Goal: Task Accomplishment & Management: Complete application form

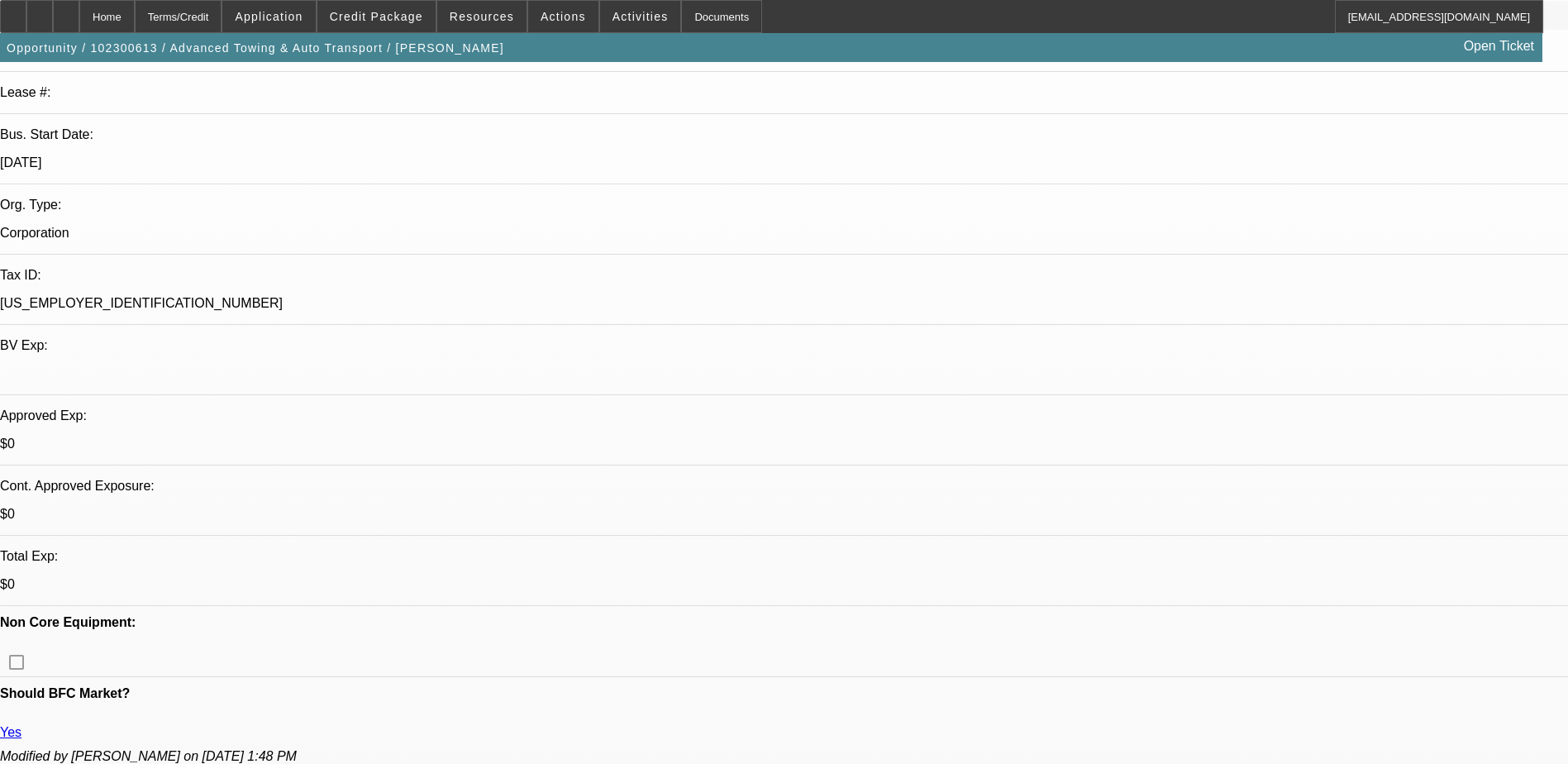
select select "0"
select select "0.1"
select select "0"
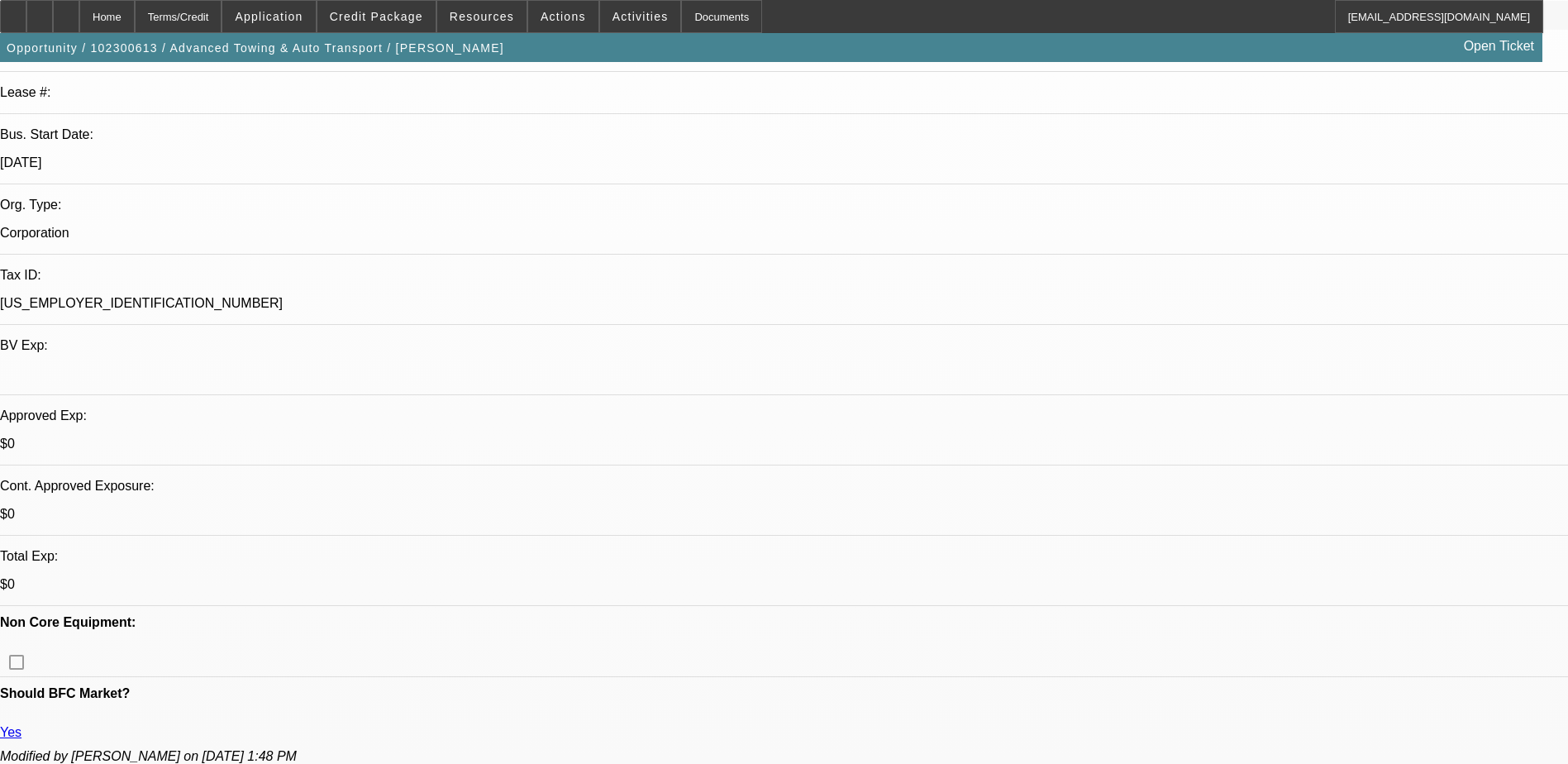
select select "0.1"
select select "0"
select select "0.1"
select select "0"
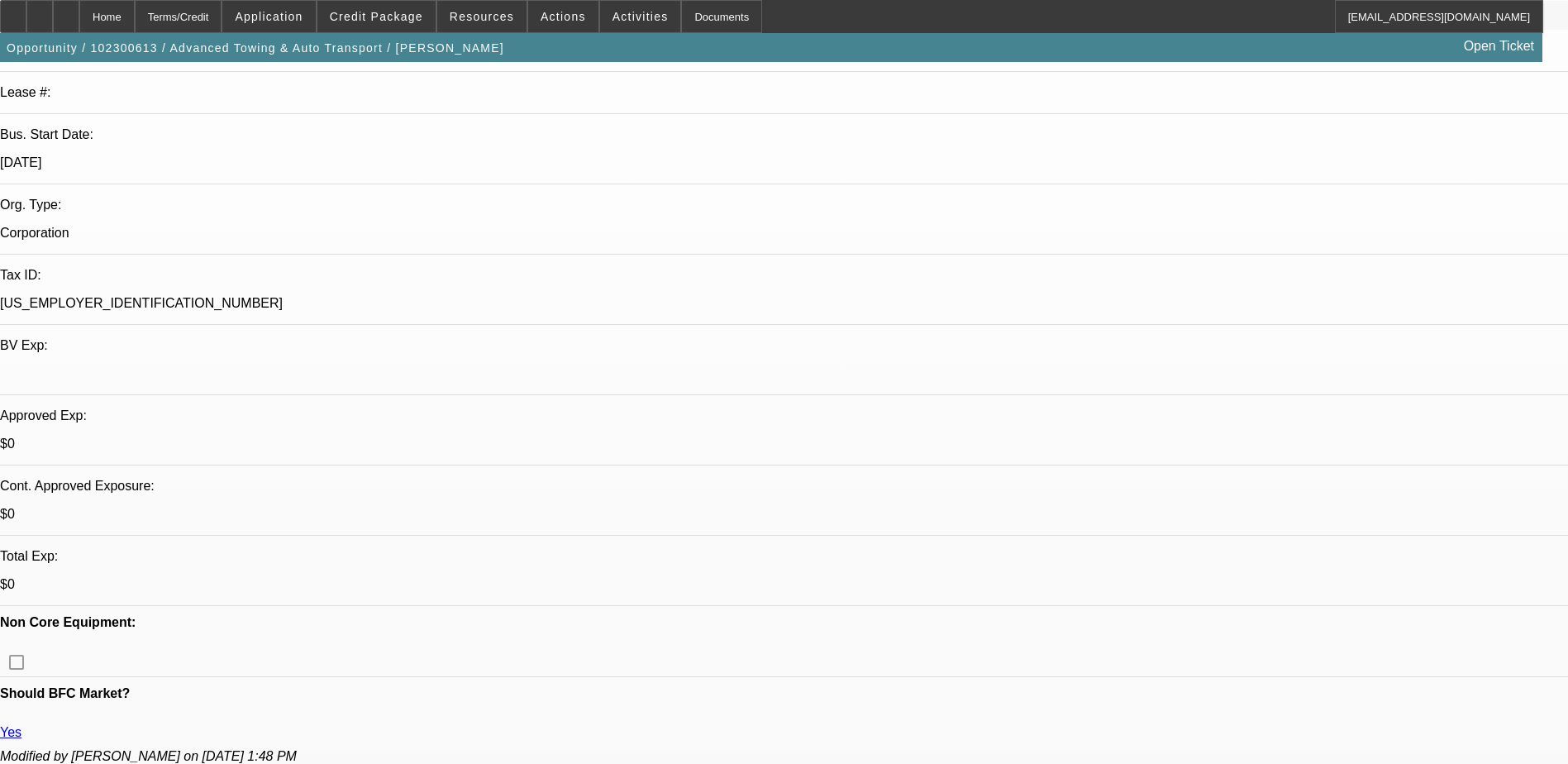
select select "0"
select select "0.1"
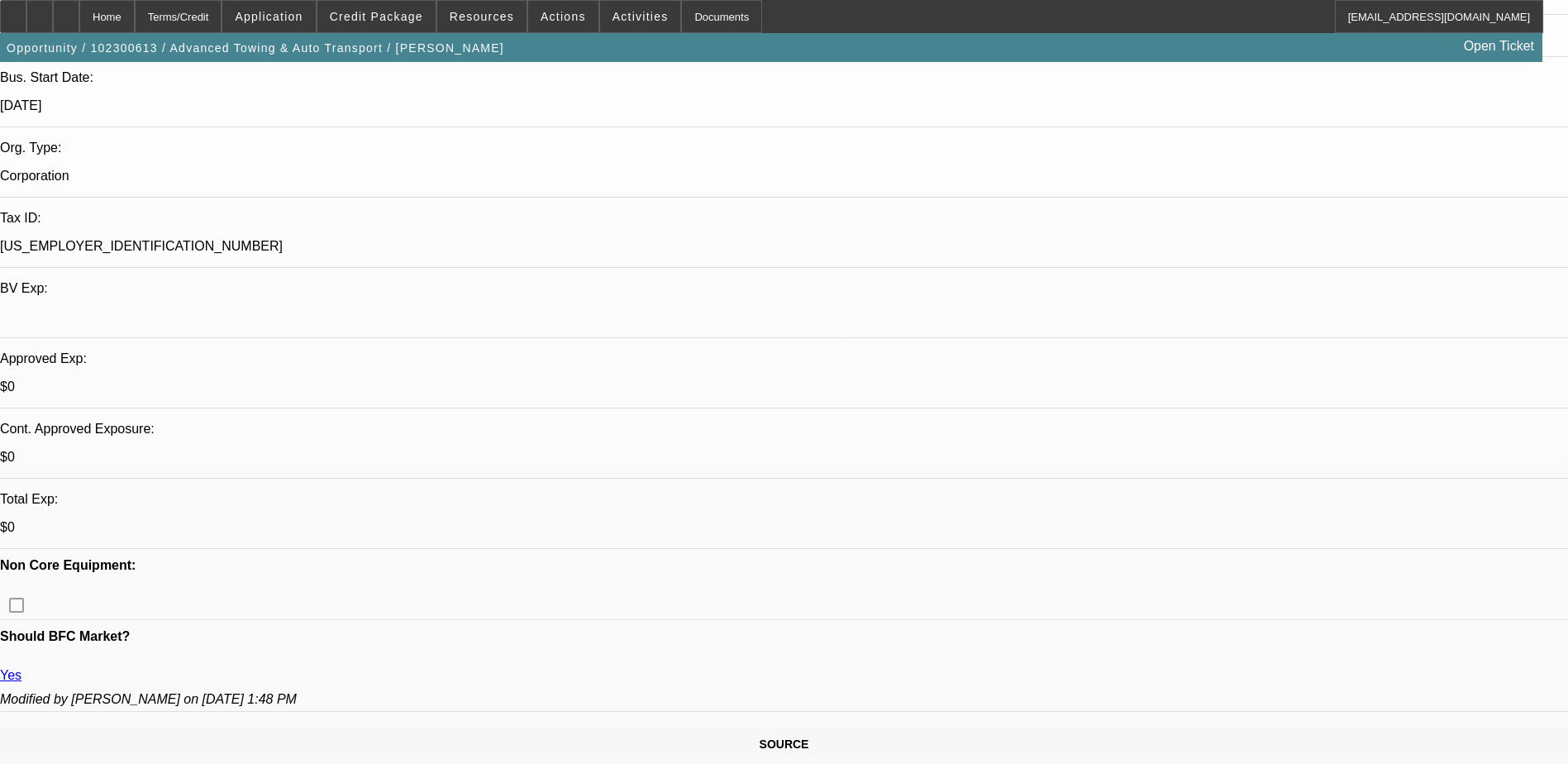
select select "1"
select select "4"
select select "1"
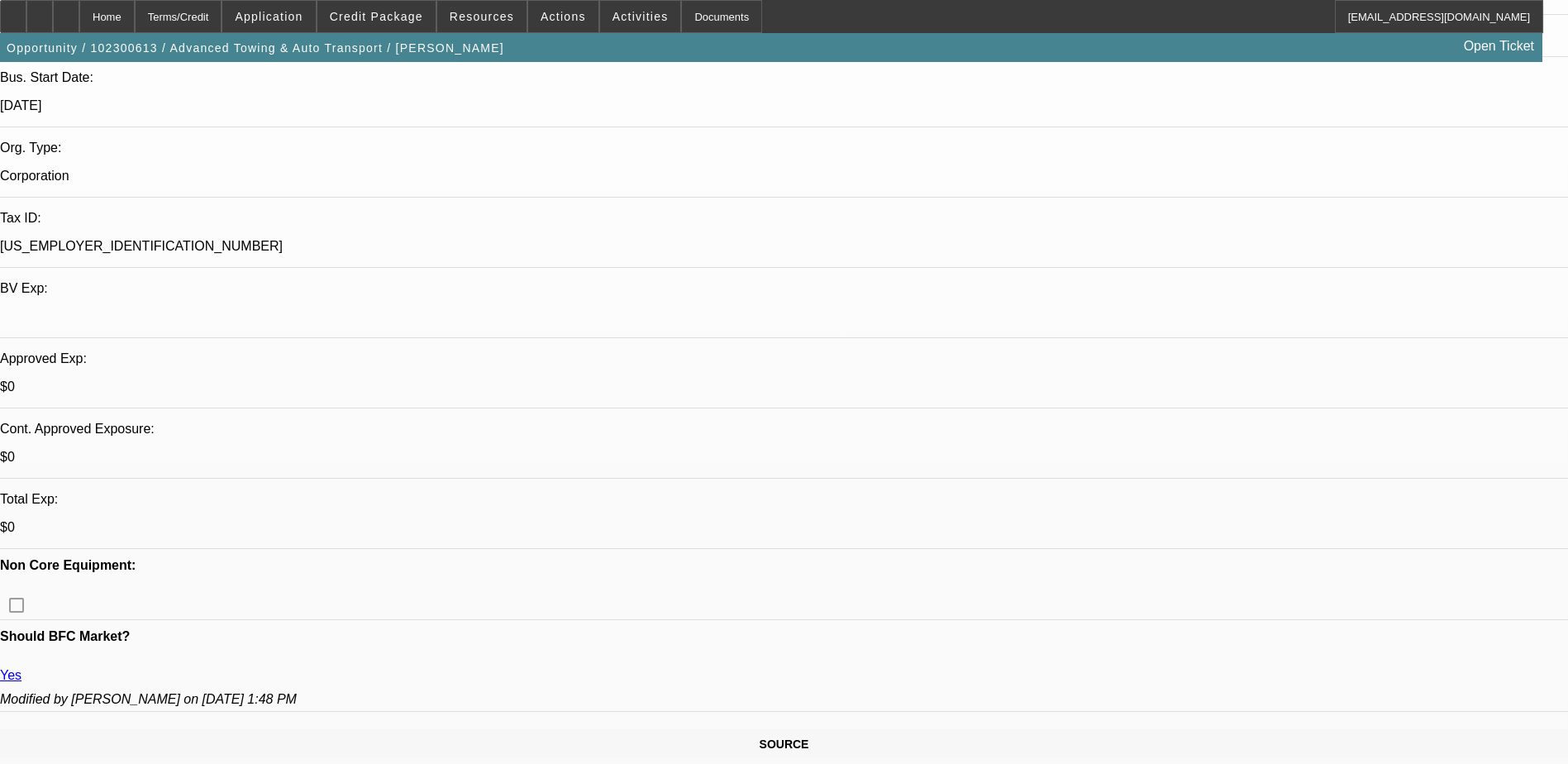
select select "4"
select select "1"
select select "4"
select select "1"
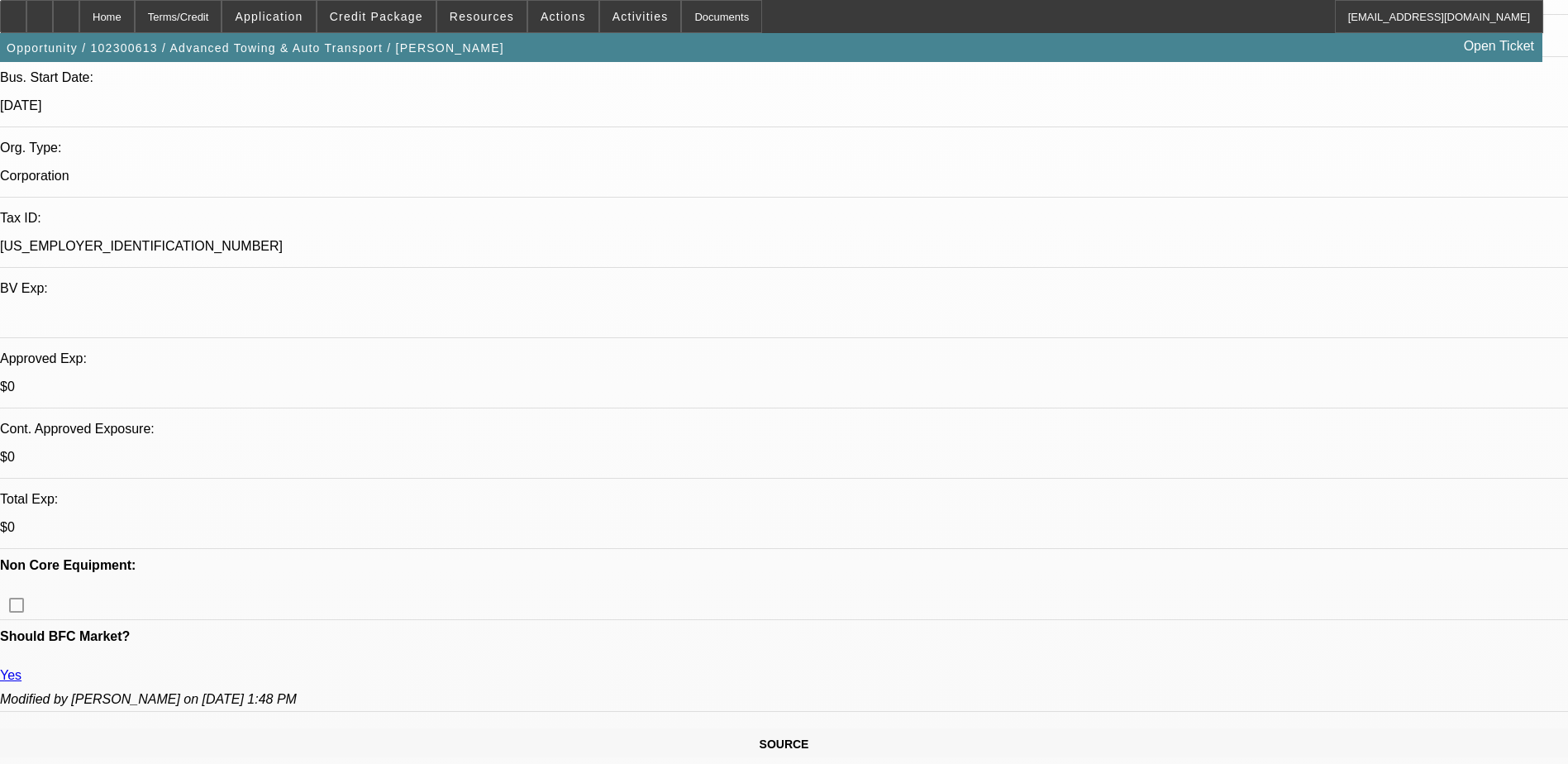
select select "1"
select select "4"
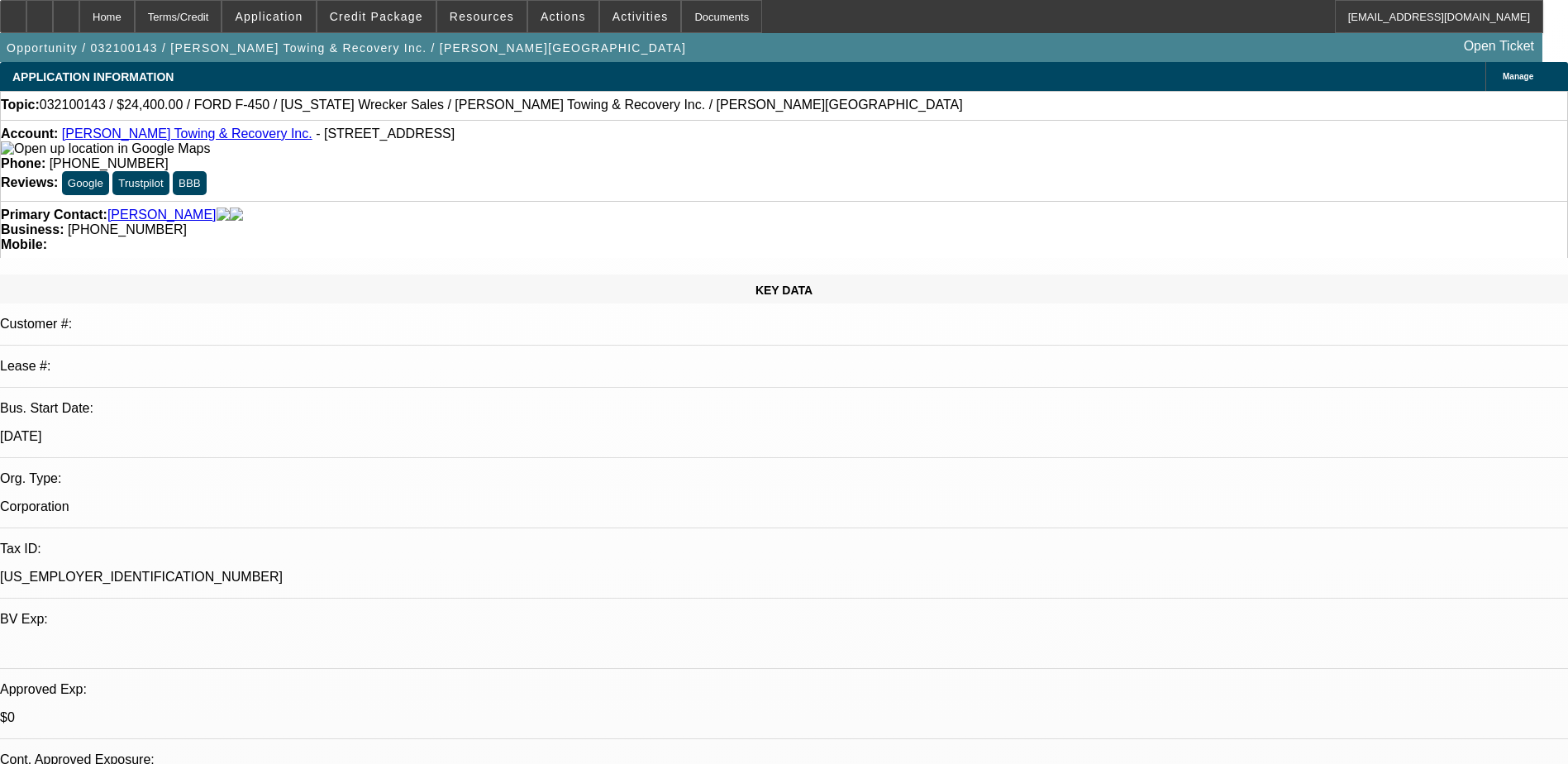
select select "0"
select select "2"
select select "0.1"
select select "4"
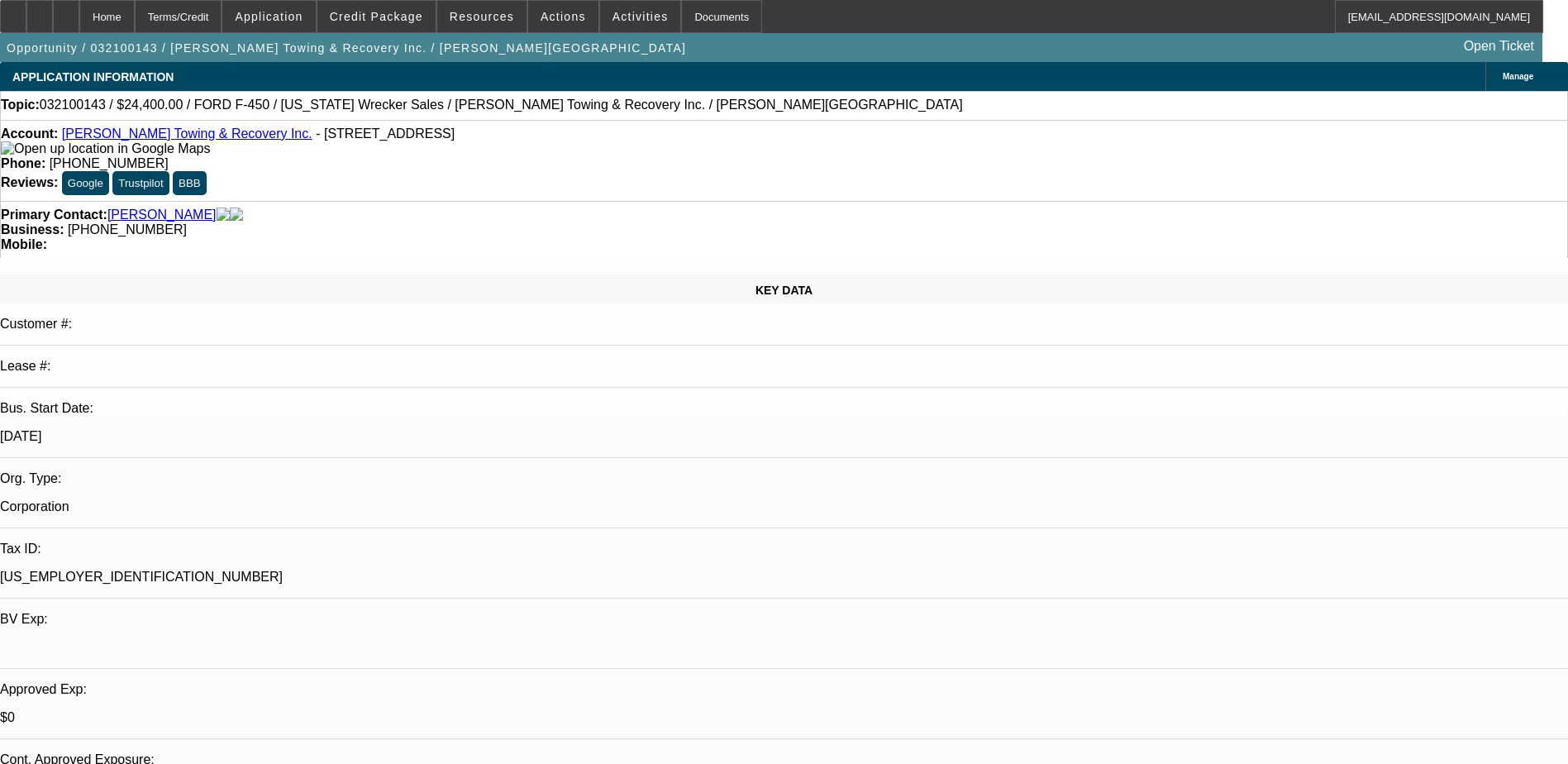
select select "0"
select select "2"
select select "0.1"
select select "4"
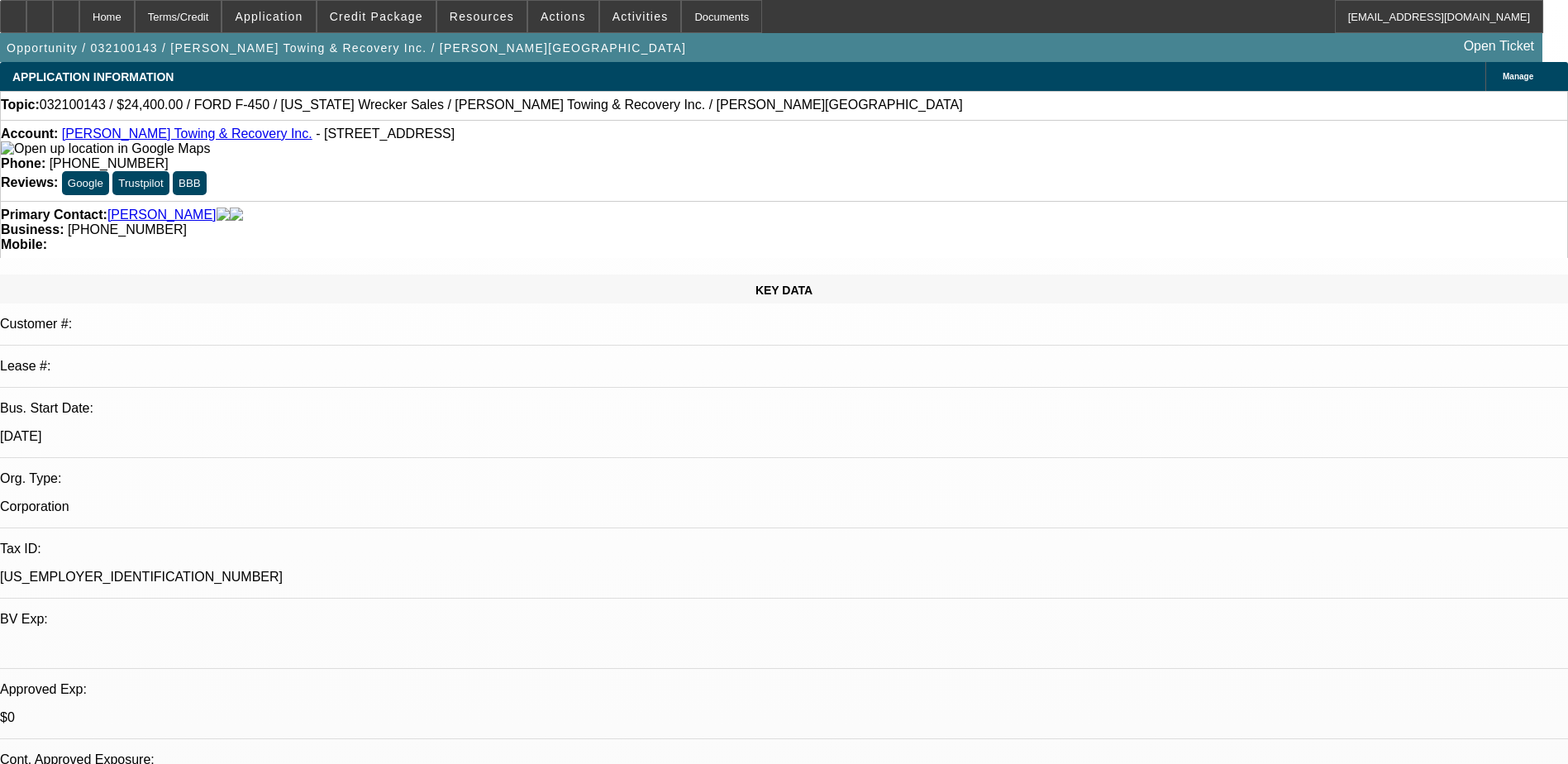
select select "0"
select select "2"
select select "0.1"
select select "4"
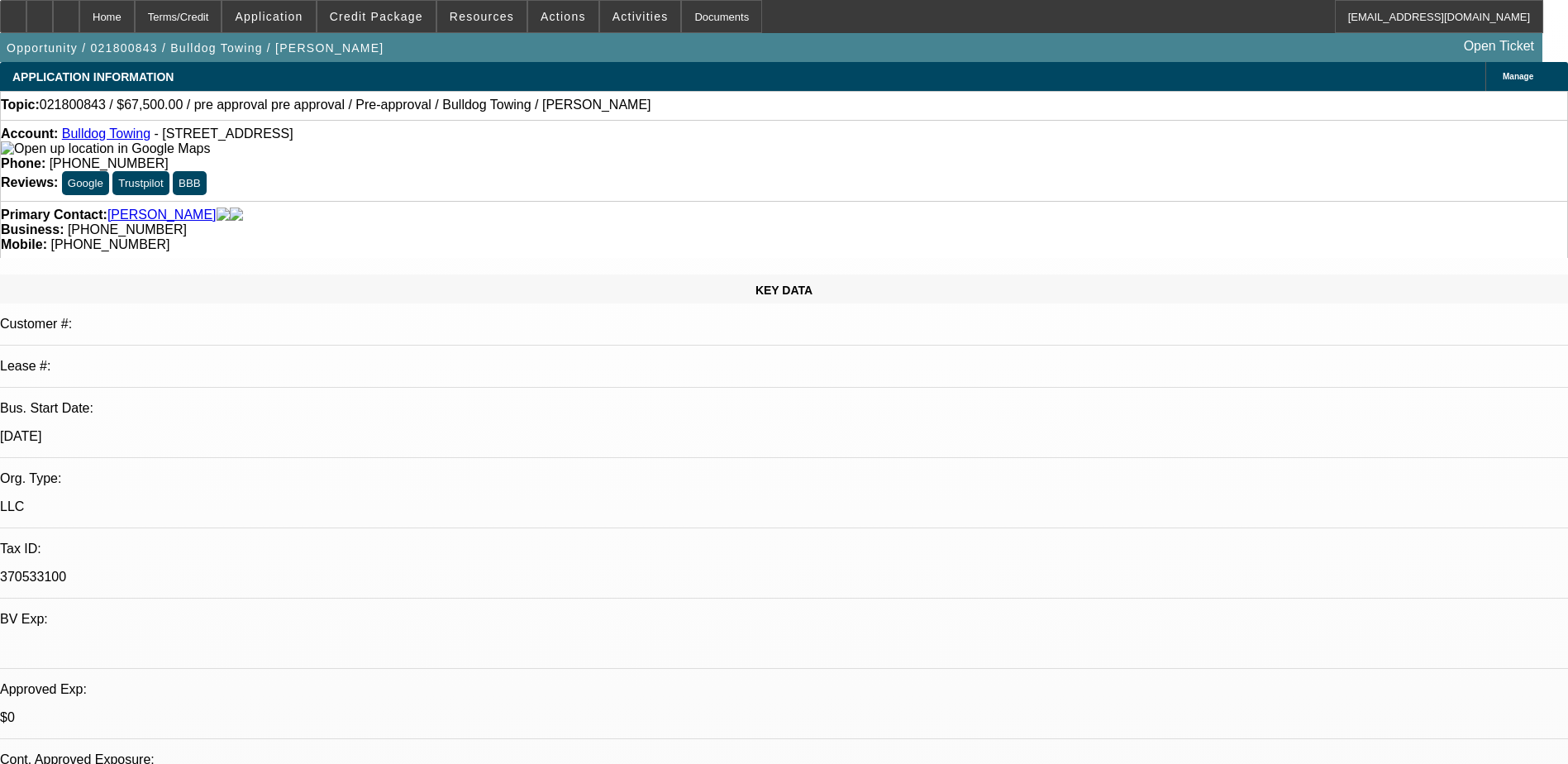
select select "0"
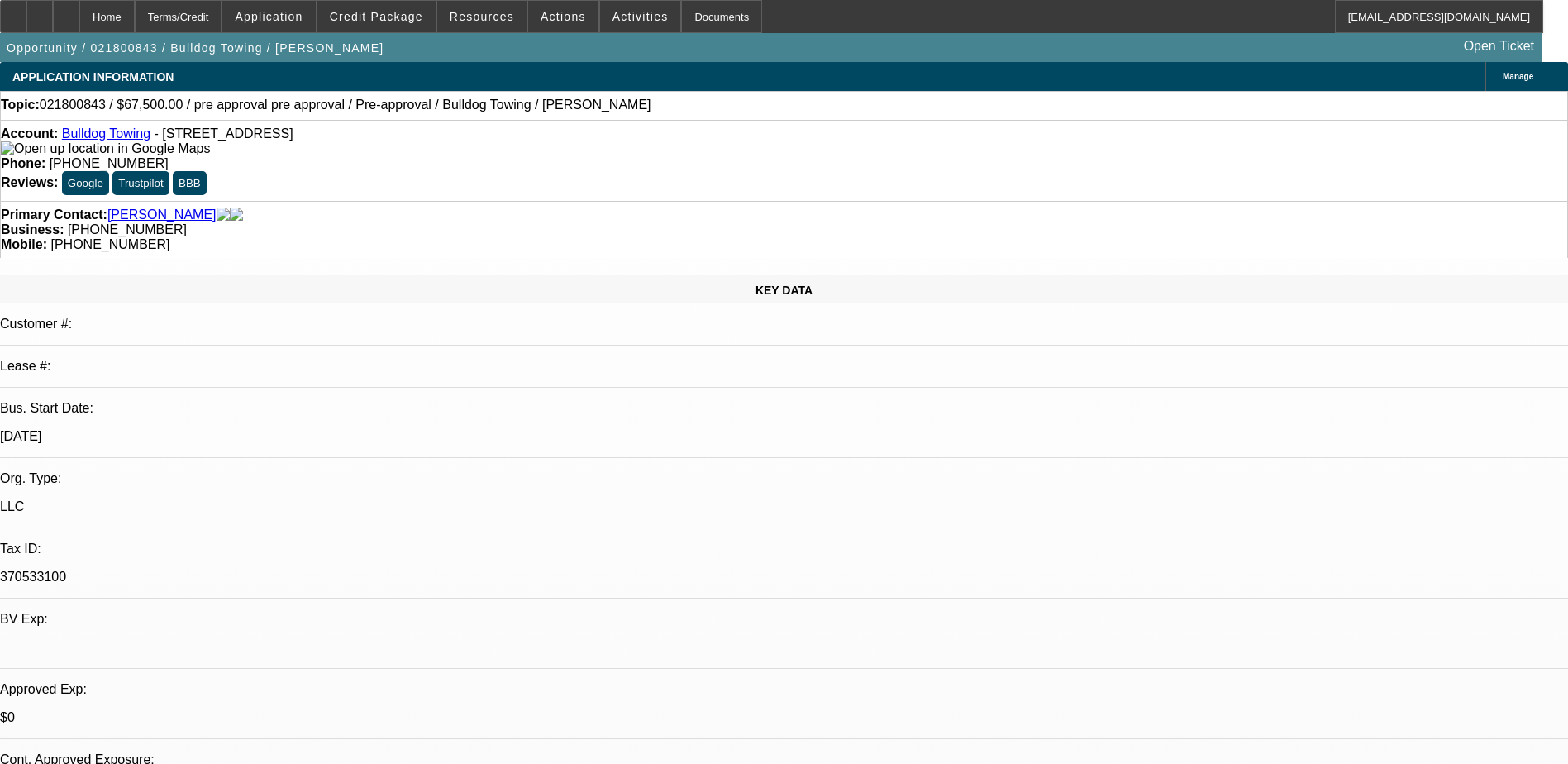
select select "0"
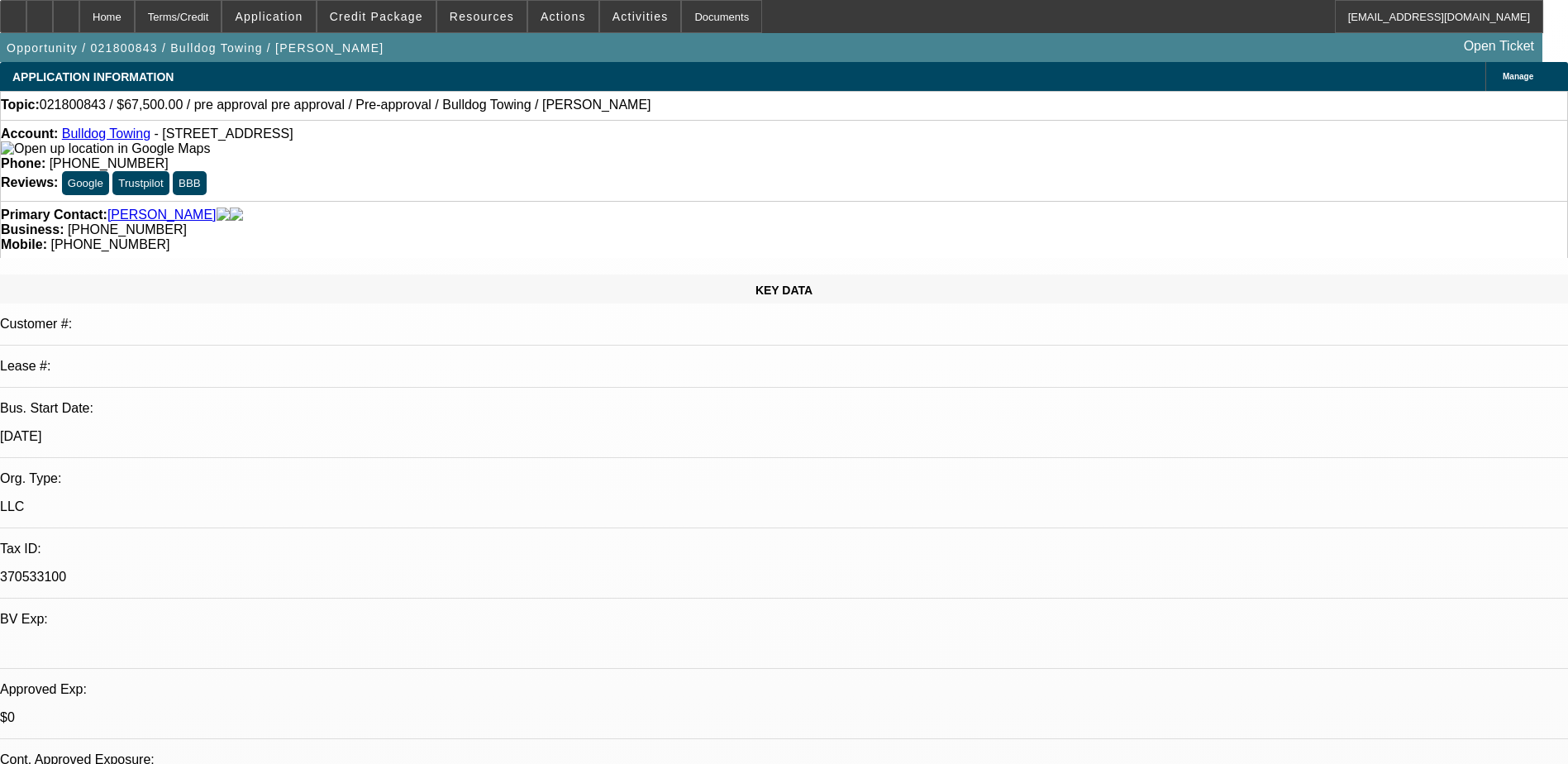
select select "2"
select select "0.1"
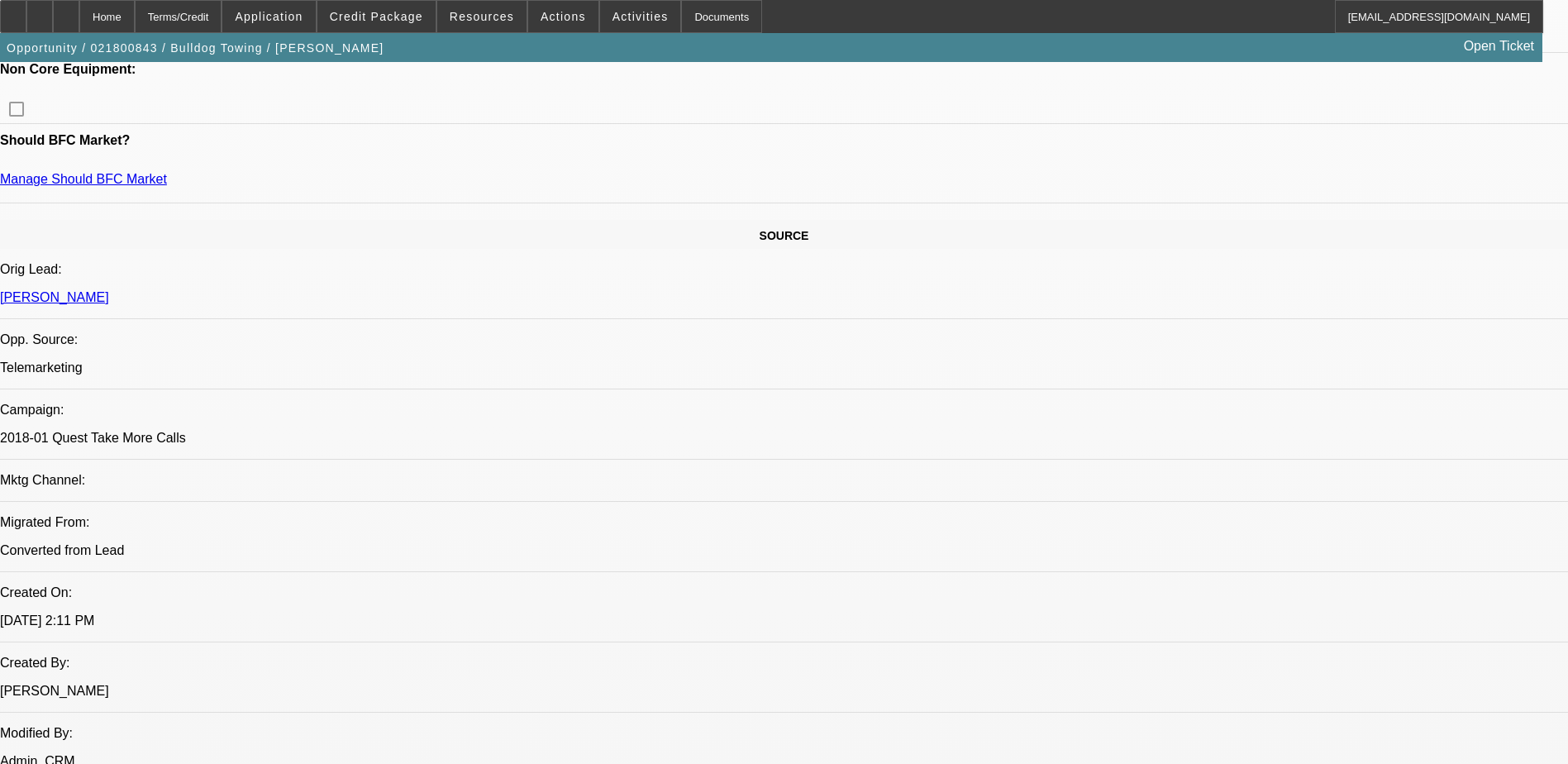
select select "1"
select select "6"
select select "1"
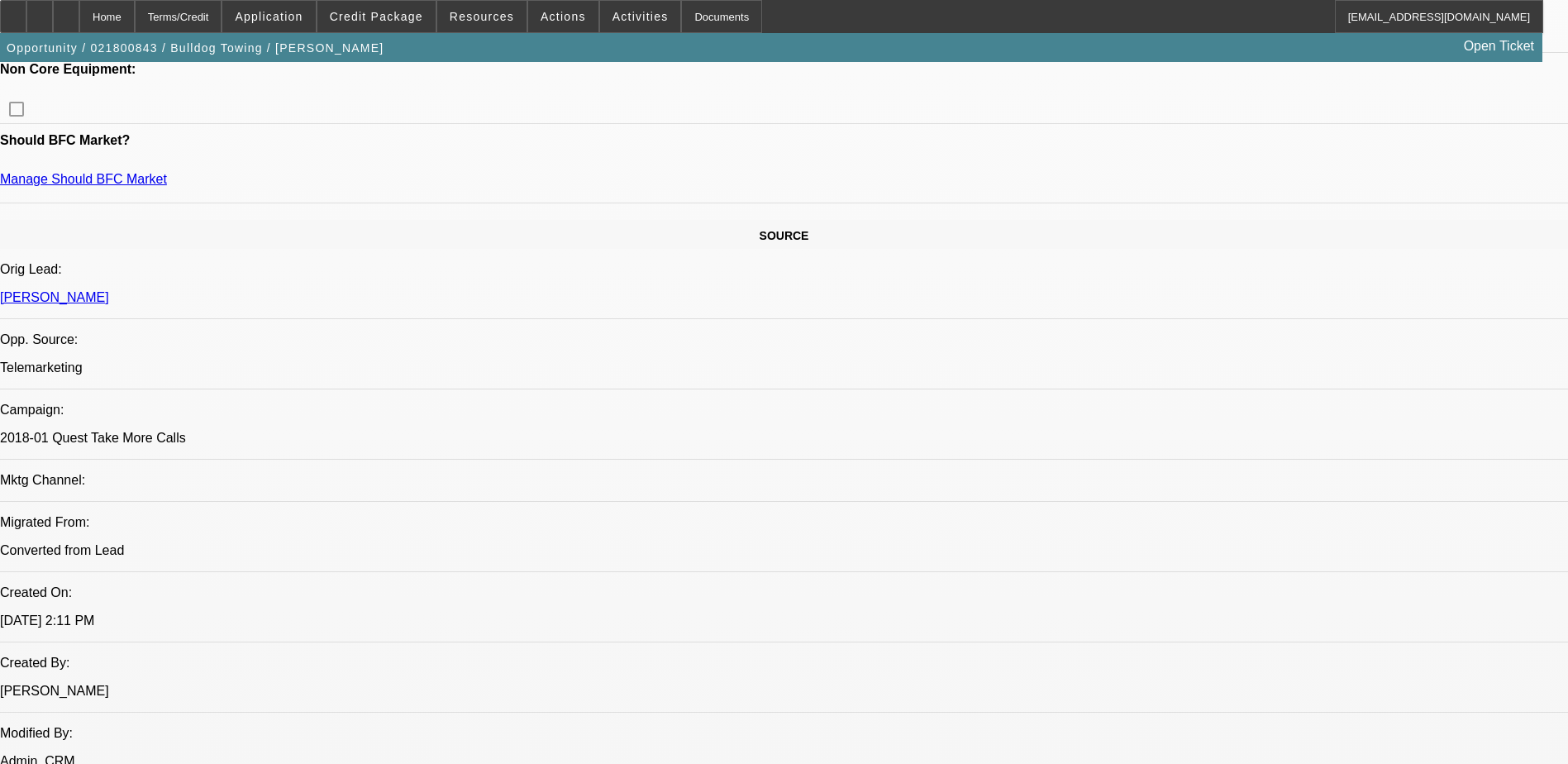
select select "6"
select select "1"
select select "6"
select select "1"
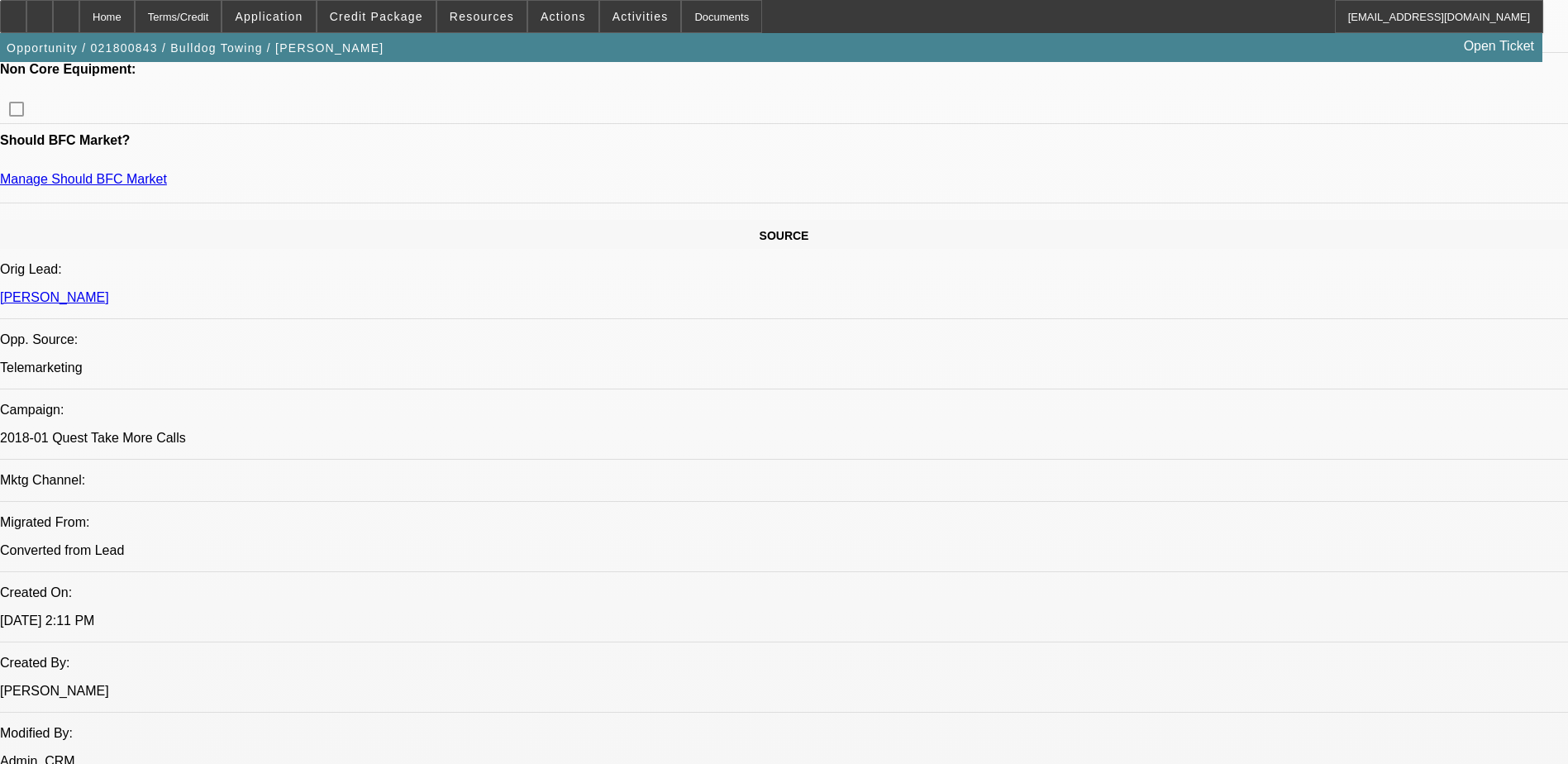
select select "2"
select select "4"
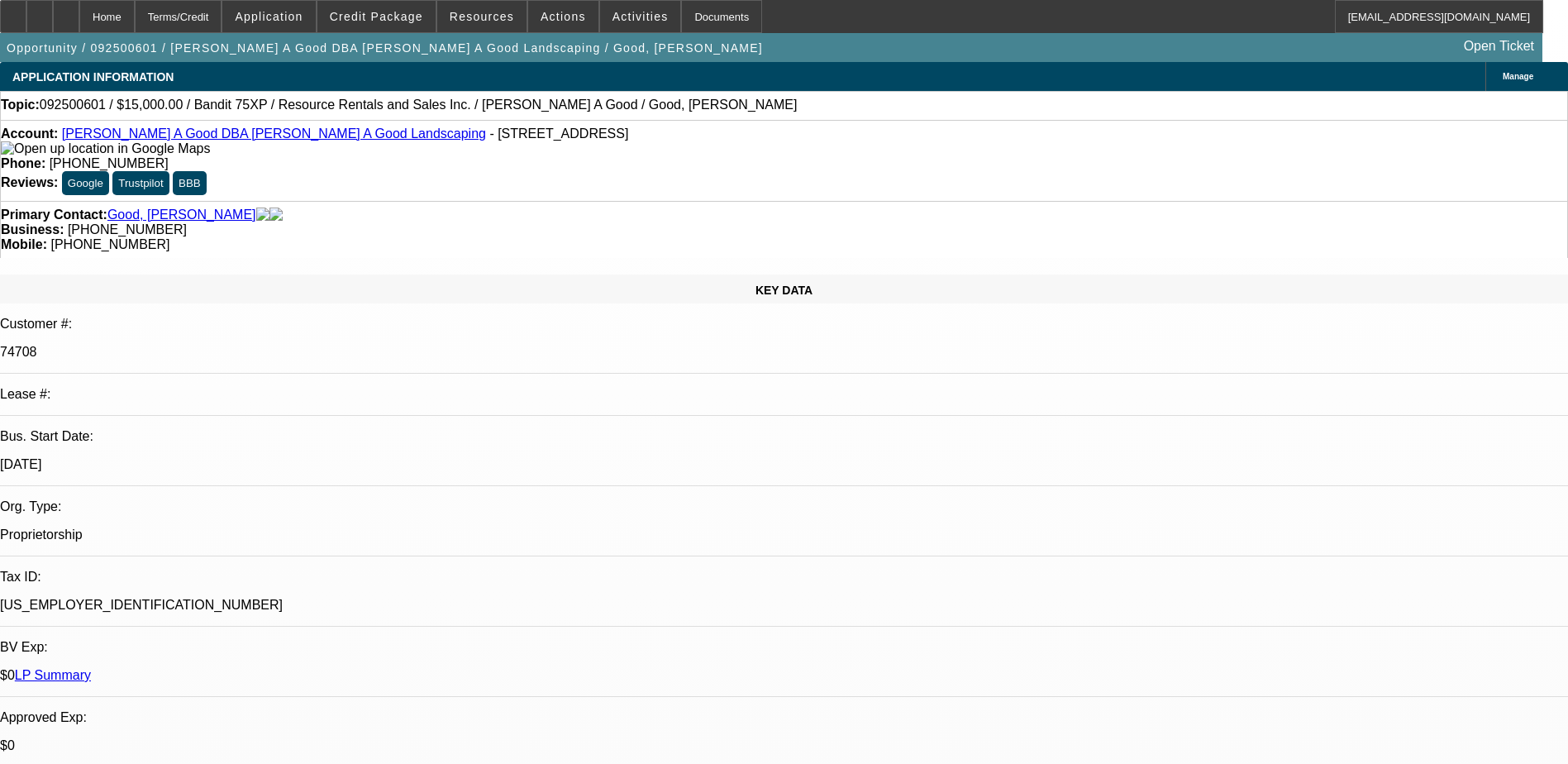
select select "0"
select select "3"
select select "0"
select select "6"
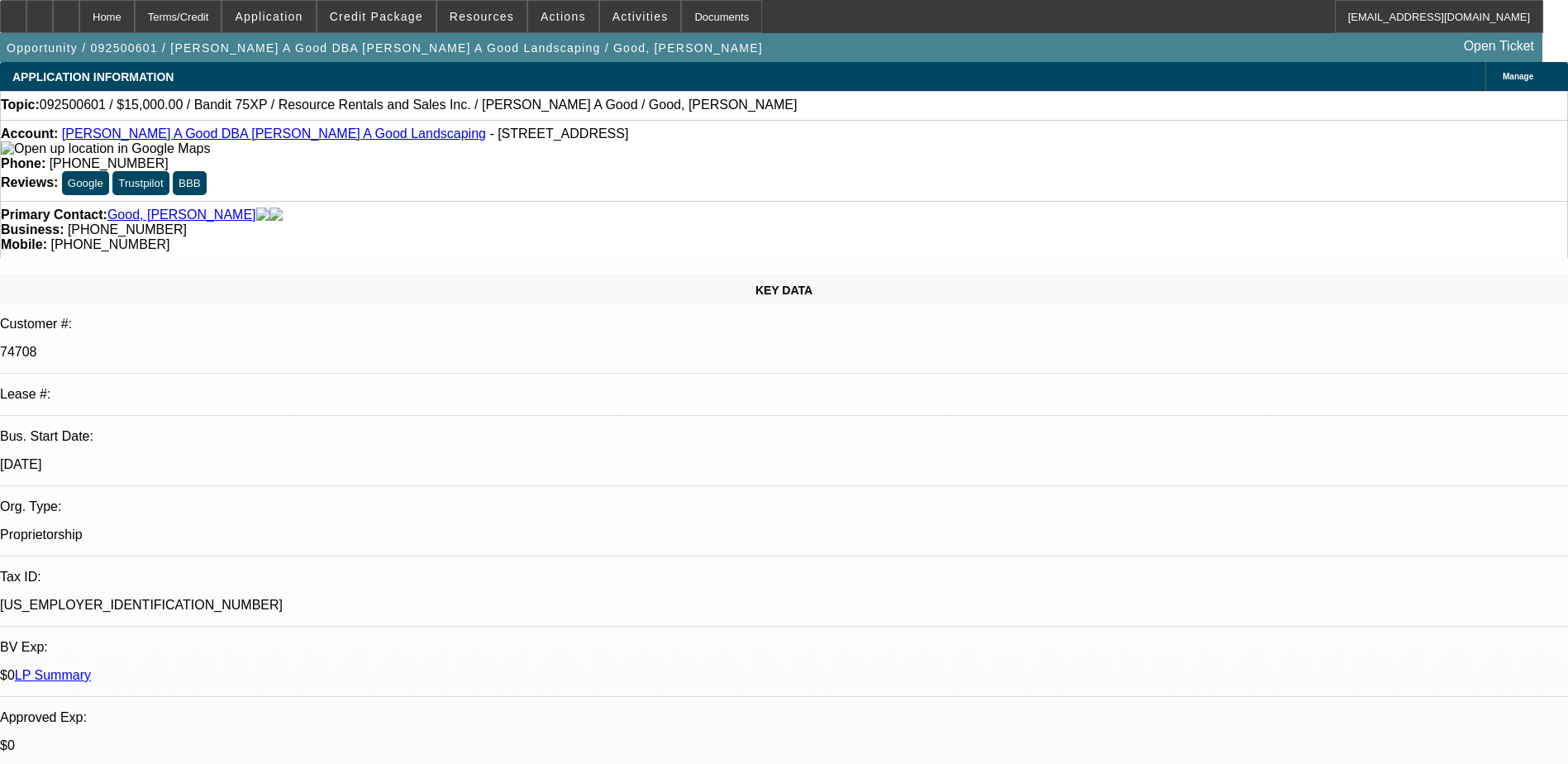
select select "0"
select select "3"
select select "0"
select select "6"
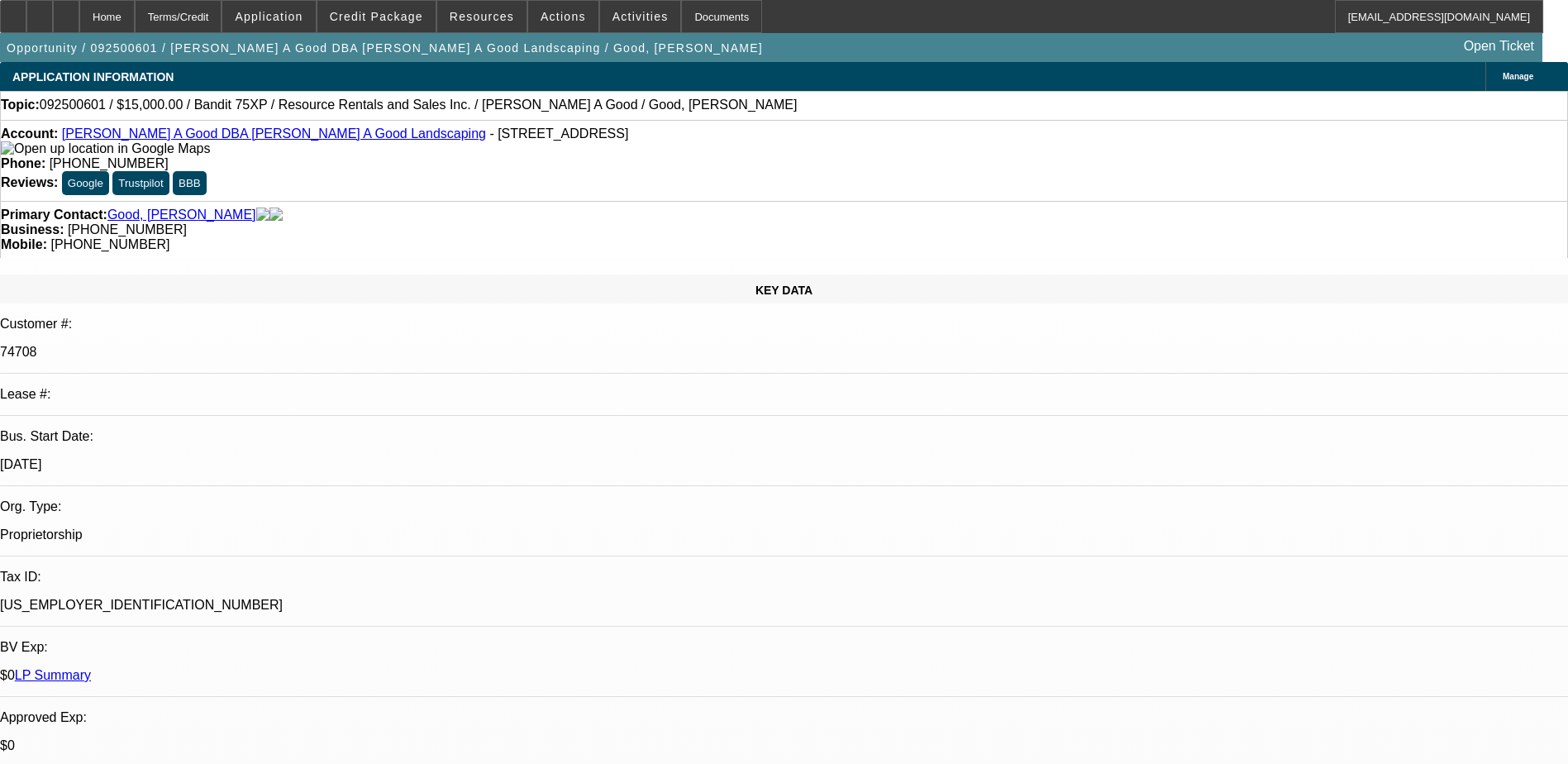
select select "0"
select select "3"
select select "0"
select select "2"
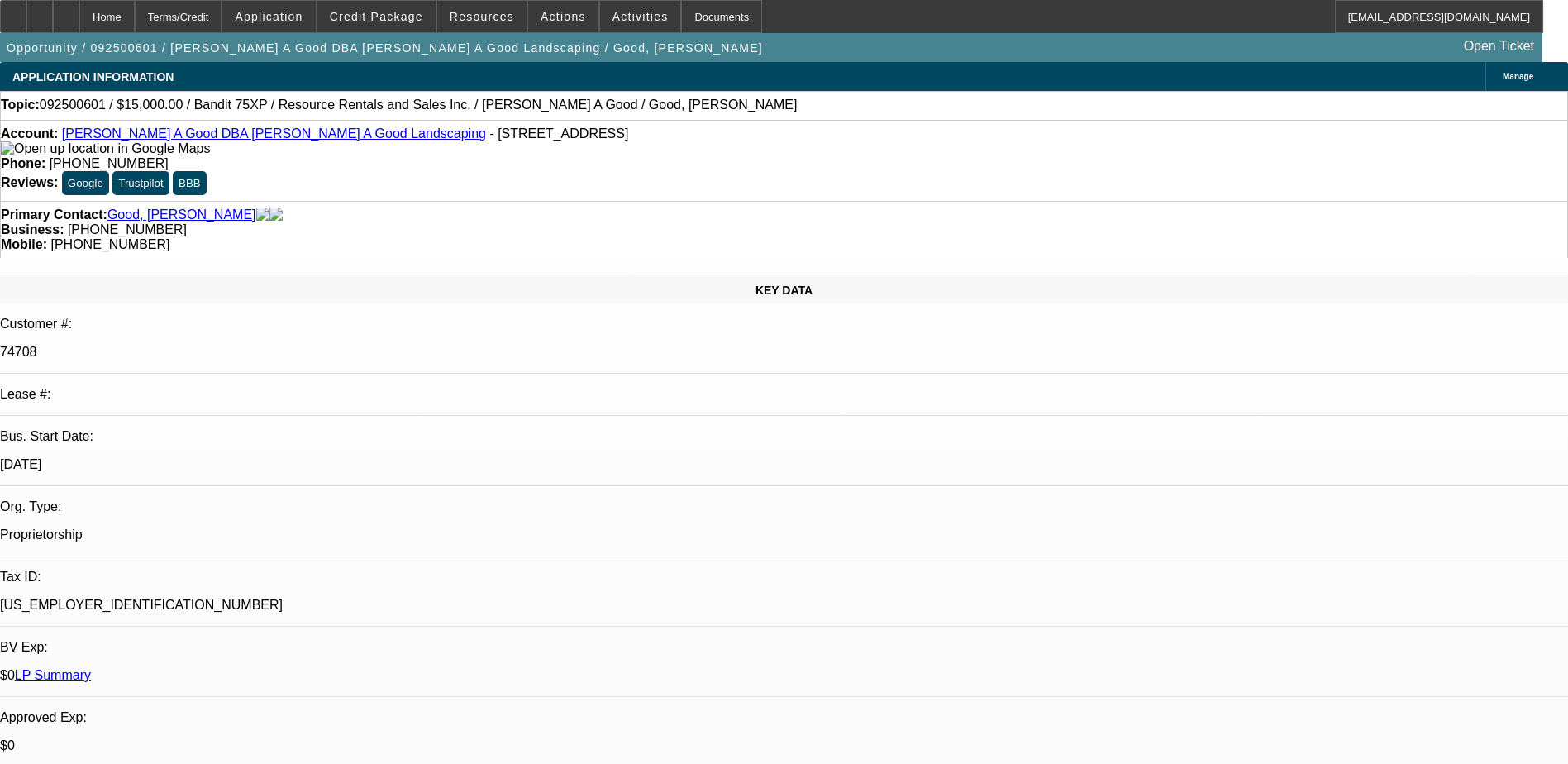
select select "0"
select select "3"
select select "0"
select select "2"
